Goal: Navigation & Orientation: Find specific page/section

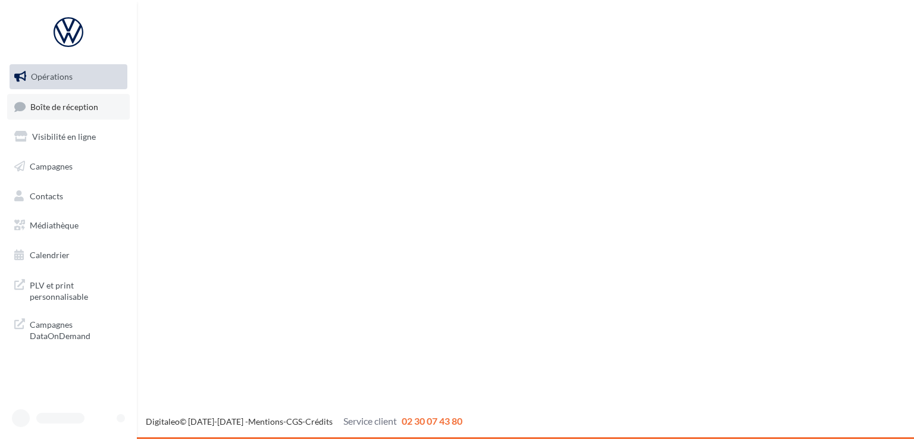
click at [70, 101] on link "Boîte de réception" at bounding box center [68, 107] width 123 height 26
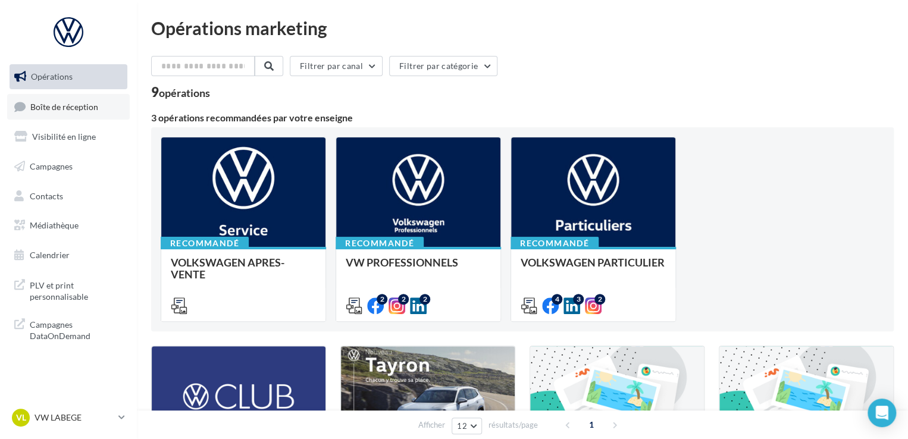
click at [93, 101] on span "Boîte de réception" at bounding box center [64, 106] width 68 height 10
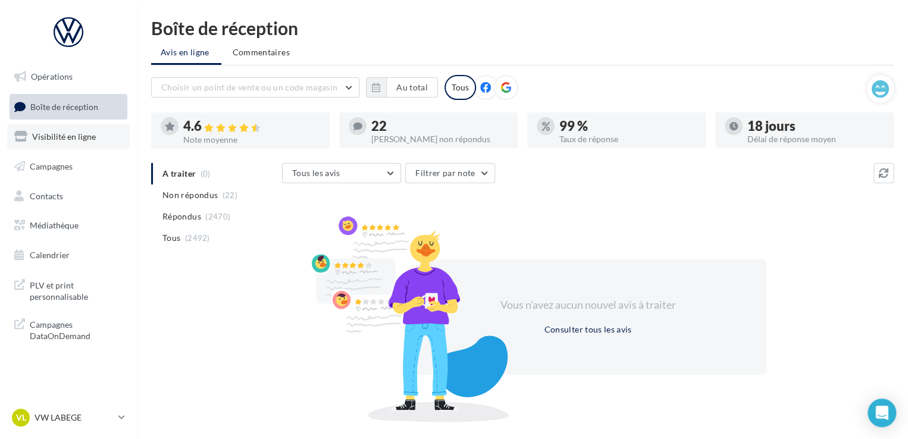
click at [70, 139] on span "Visibilité en ligne" at bounding box center [64, 137] width 64 height 10
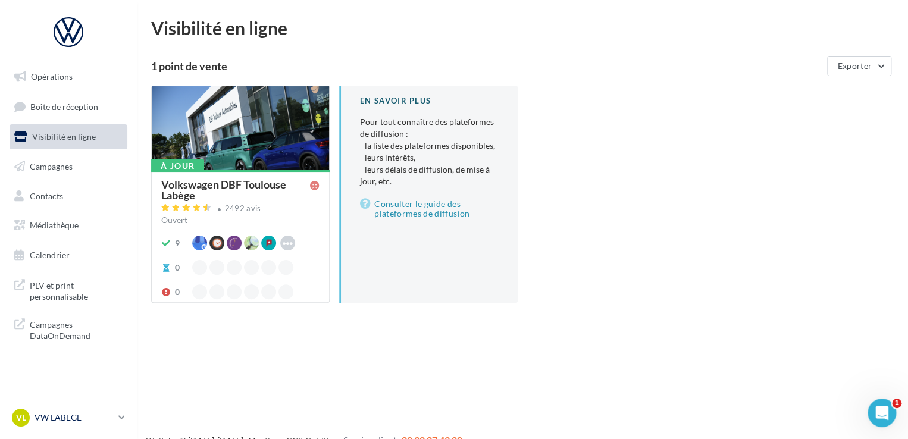
click at [54, 415] on p "VW LABEGE" at bounding box center [74, 418] width 79 height 12
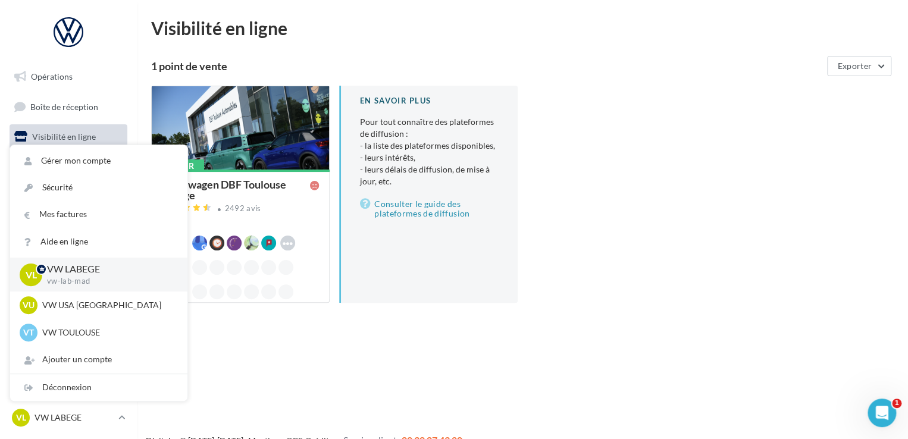
click at [544, 80] on div "1 point de vente Exporter À jour Volkswagen DBF Toulouse Labège 2492 avis Ouver…" at bounding box center [522, 189] width 743 height 266
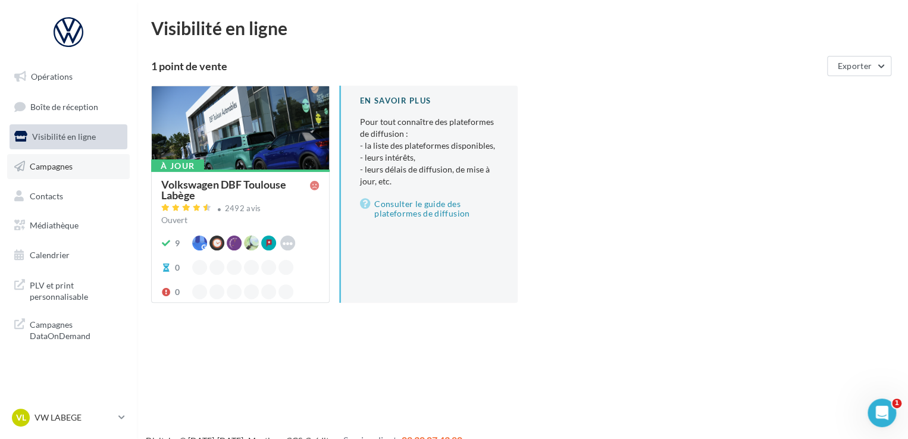
click at [65, 170] on span "Campagnes" at bounding box center [51, 166] width 43 height 10
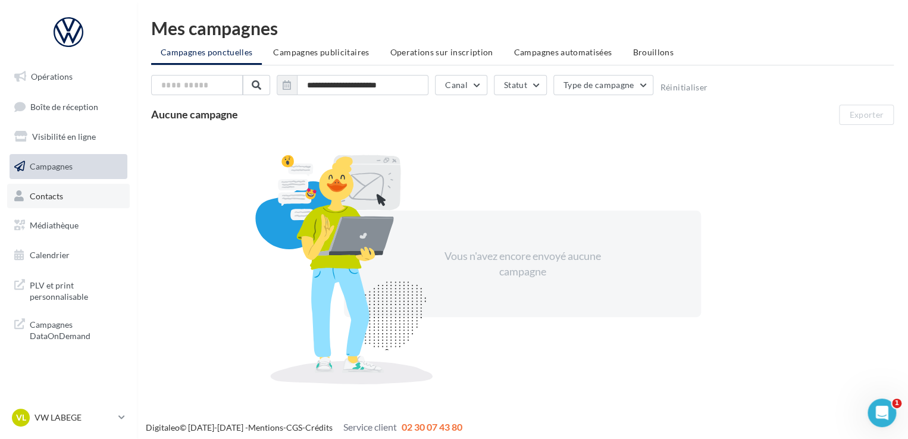
click at [85, 187] on link "Contacts" at bounding box center [68, 196] width 123 height 25
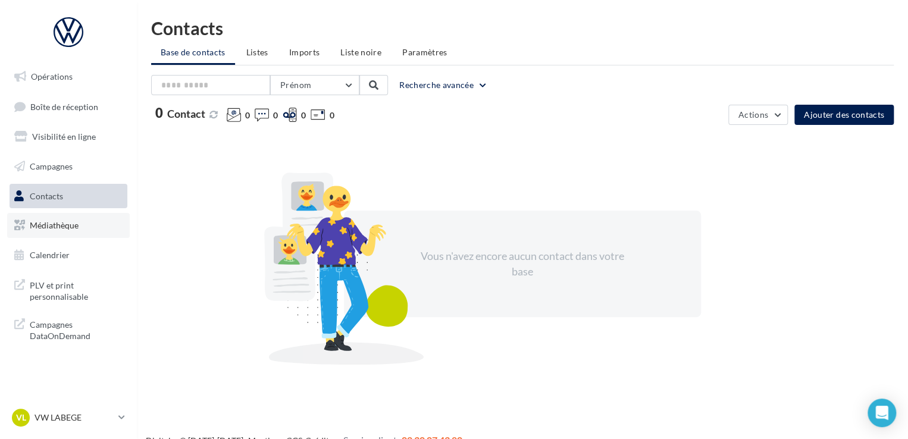
click at [54, 218] on link "Médiathèque" at bounding box center [68, 225] width 123 height 25
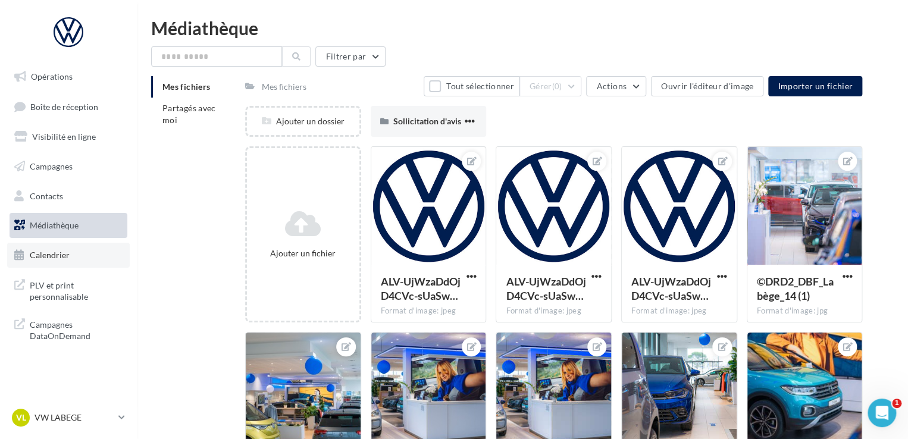
click at [83, 243] on link "Calendrier" at bounding box center [68, 255] width 123 height 25
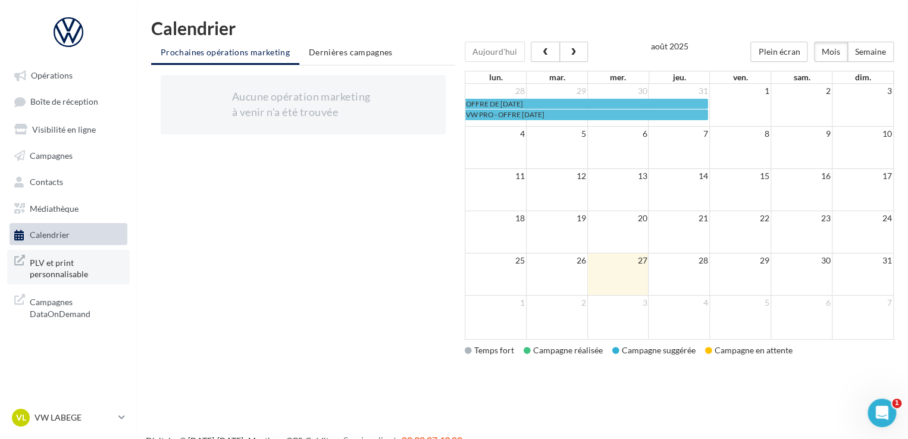
click at [71, 266] on span "PLV et print personnalisable" at bounding box center [76, 268] width 93 height 26
click at [76, 267] on span "PLV et print personnalisable" at bounding box center [76, 268] width 93 height 26
click at [83, 305] on span "Campagnes DataOnDemand" at bounding box center [76, 307] width 93 height 26
click at [86, 105] on span "Boîte de réception" at bounding box center [64, 102] width 68 height 10
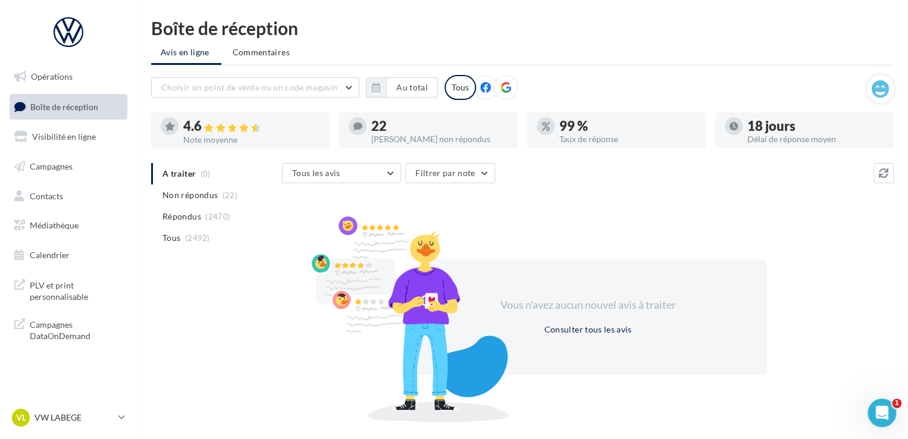
drag, startPoint x: 561, startPoint y: 55, endPoint x: 511, endPoint y: 52, distance: 50.1
click at [557, 60] on ul "Avis en ligne Commentaires" at bounding box center [522, 54] width 743 height 24
